Goal: Go to known website: Access a specific website the user already knows

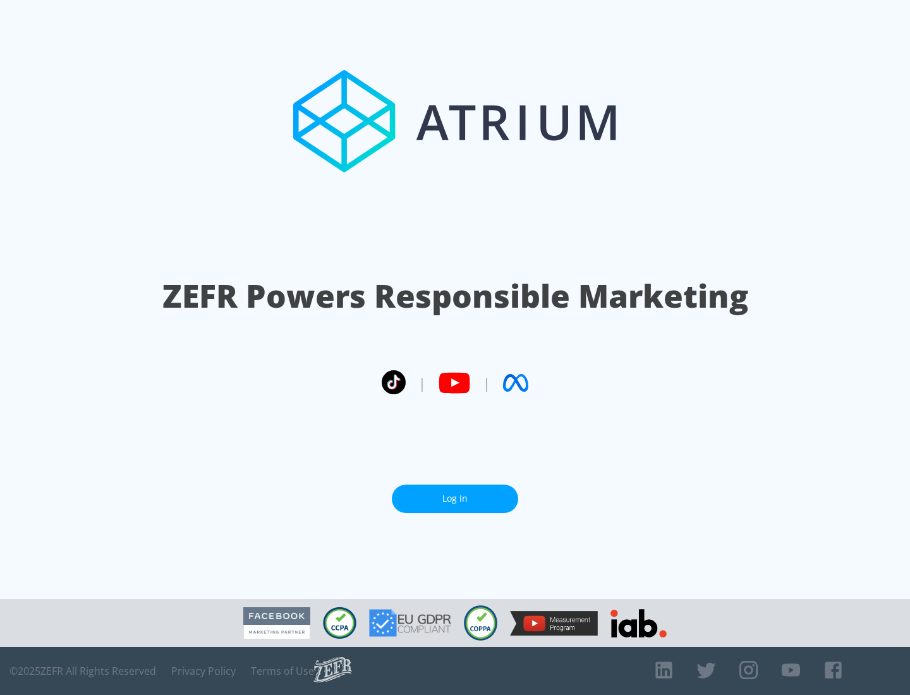
click at [455, 494] on link "Log In" at bounding box center [455, 499] width 126 height 28
